Goal: Task Accomplishment & Management: Use online tool/utility

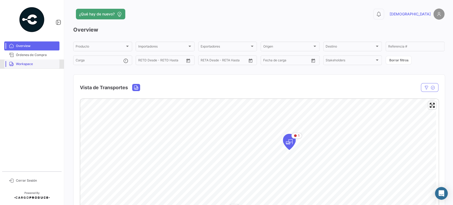
click at [30, 63] on span "Workspace" at bounding box center [36, 64] width 41 height 5
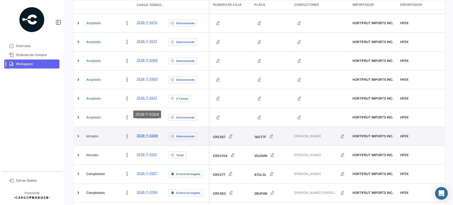
click at [144, 133] on link "2526-T-0304" at bounding box center [147, 135] width 21 height 5
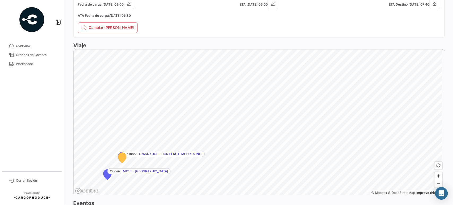
scroll to position [335, 0]
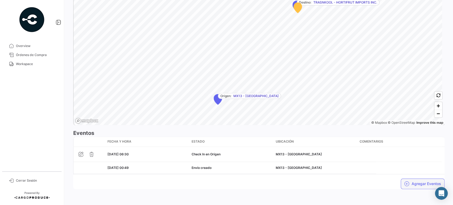
click at [416, 180] on button "Agregar Eventos" at bounding box center [423, 183] width 44 height 11
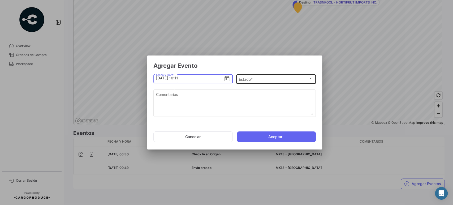
type input "[DATE] 10:11"
click at [251, 78] on span "Estado *" at bounding box center [273, 79] width 69 height 5
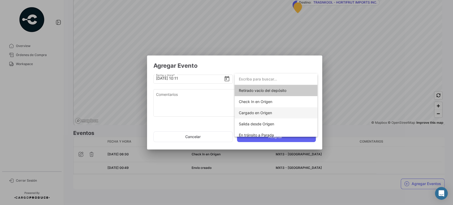
click at [254, 112] on span "Cargado en Origen" at bounding box center [255, 112] width 33 height 5
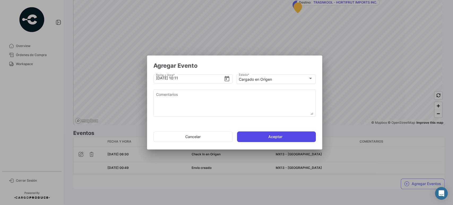
click at [259, 135] on button "Aceptar" at bounding box center [276, 136] width 79 height 11
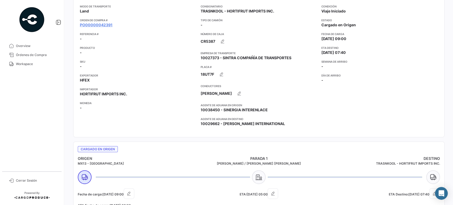
scroll to position [0, 0]
